Goal: Find specific page/section: Find specific page/section

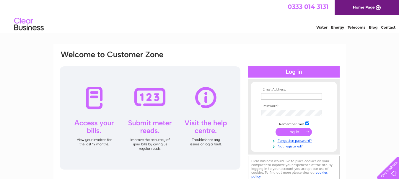
type input "[EMAIL_ADDRESS][DOMAIN_NAME]"
click at [290, 133] on input "submit" at bounding box center [293, 132] width 36 height 8
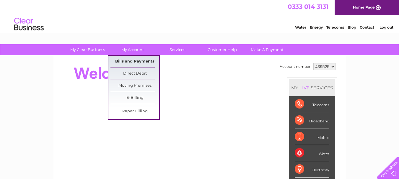
click at [134, 61] on link "Bills and Payments" at bounding box center [134, 62] width 49 height 12
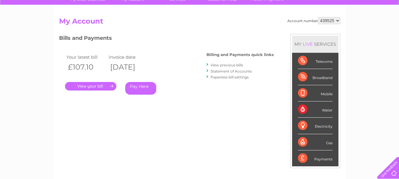
scroll to position [59, 0]
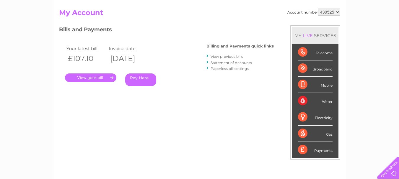
click at [82, 78] on link "." at bounding box center [90, 77] width 51 height 9
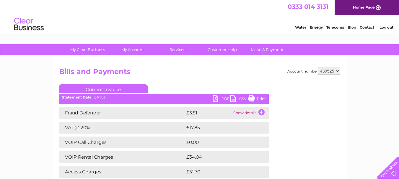
click at [215, 98] on link "PDF" at bounding box center [221, 99] width 18 height 9
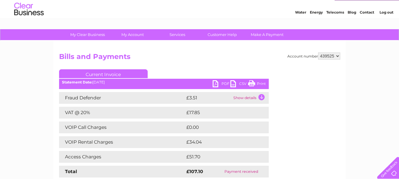
scroll to position [30, 0]
